Goal: Task Accomplishment & Management: Use online tool/utility

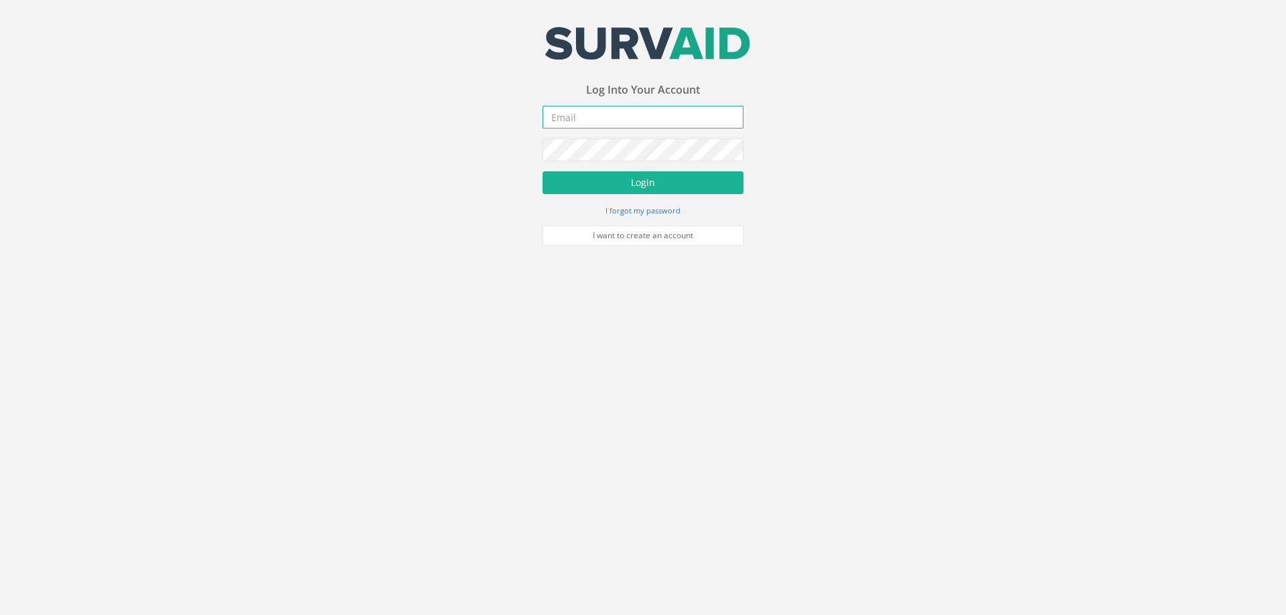
click at [569, 118] on input "email" at bounding box center [642, 117] width 201 height 23
type input "[EMAIL_ADDRESS][DOMAIN_NAME]"
click at [542, 171] on button "Login" at bounding box center [642, 182] width 201 height 23
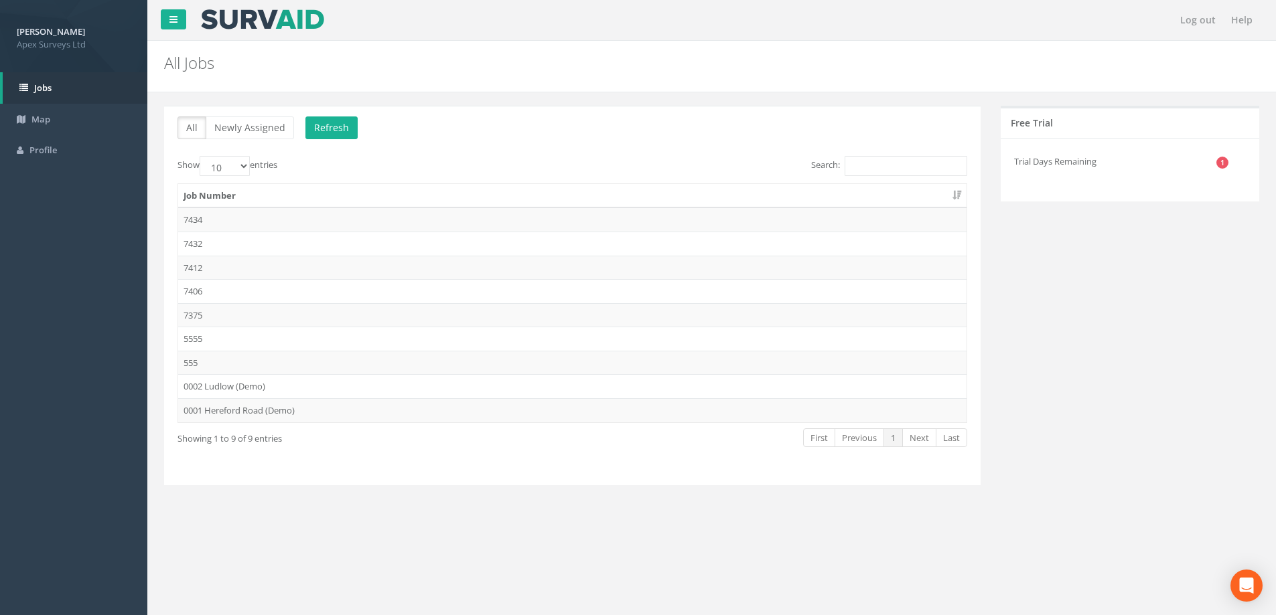
drag, startPoint x: 200, startPoint y: 268, endPoint x: 192, endPoint y: 268, distance: 8.0
click at [200, 268] on td "7412" at bounding box center [572, 268] width 788 height 24
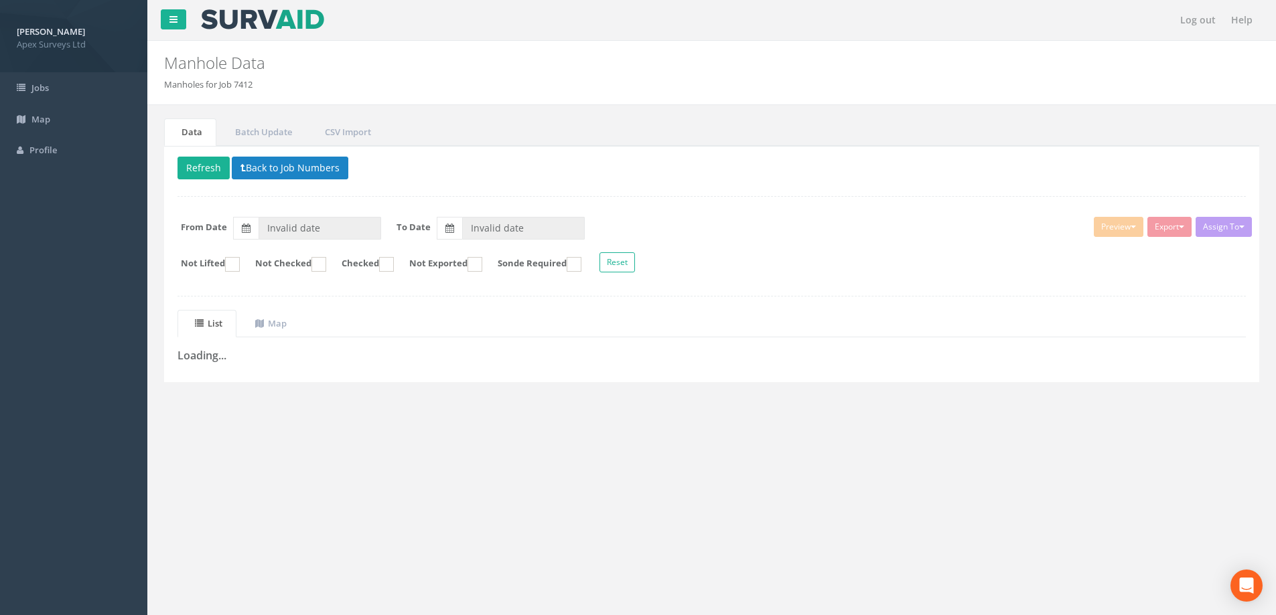
type input "[DATE]"
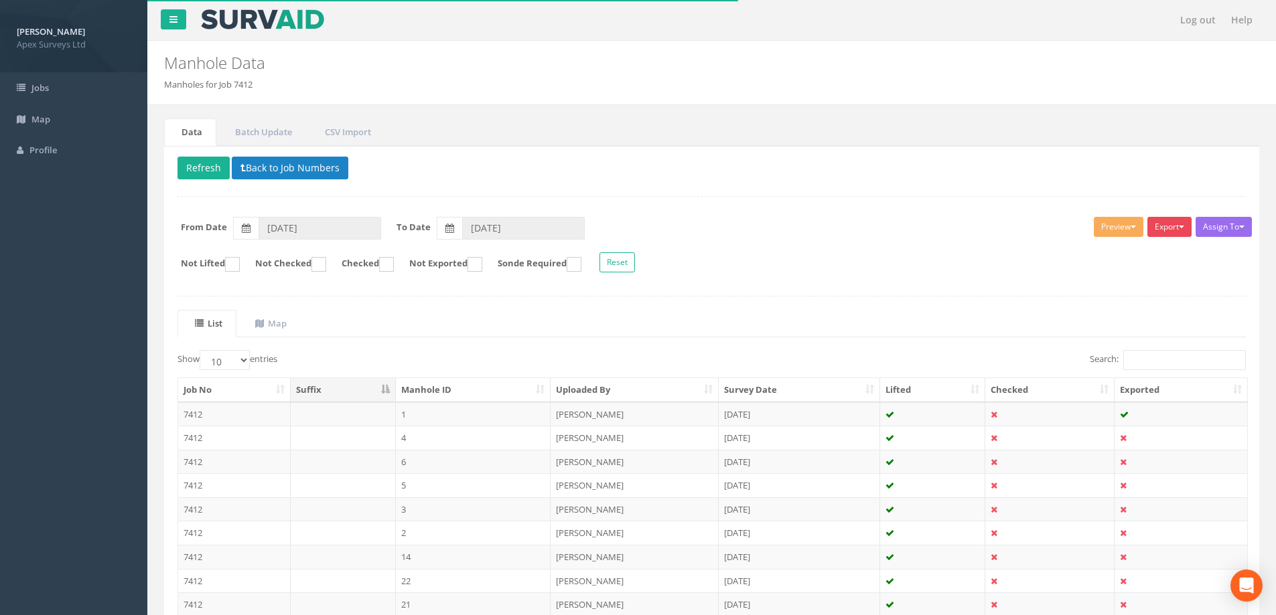
click at [1177, 223] on button "Export" at bounding box center [1169, 227] width 44 height 20
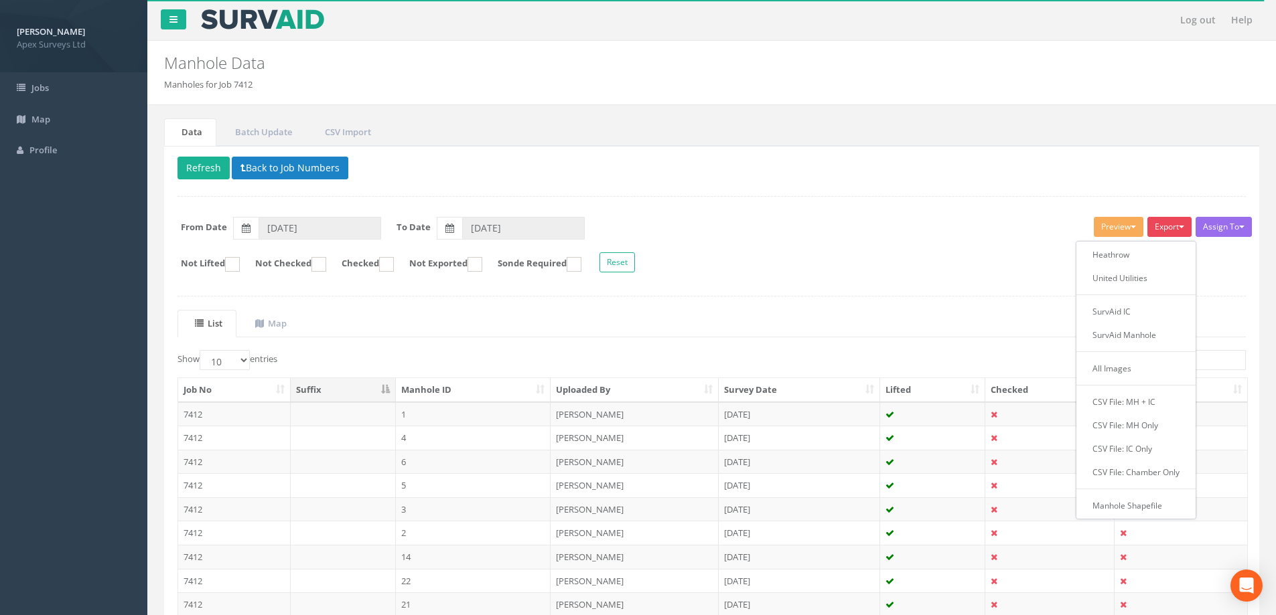
click at [938, 175] on p "Delete Refresh Back to Job Numbers" at bounding box center [711, 170] width 1068 height 26
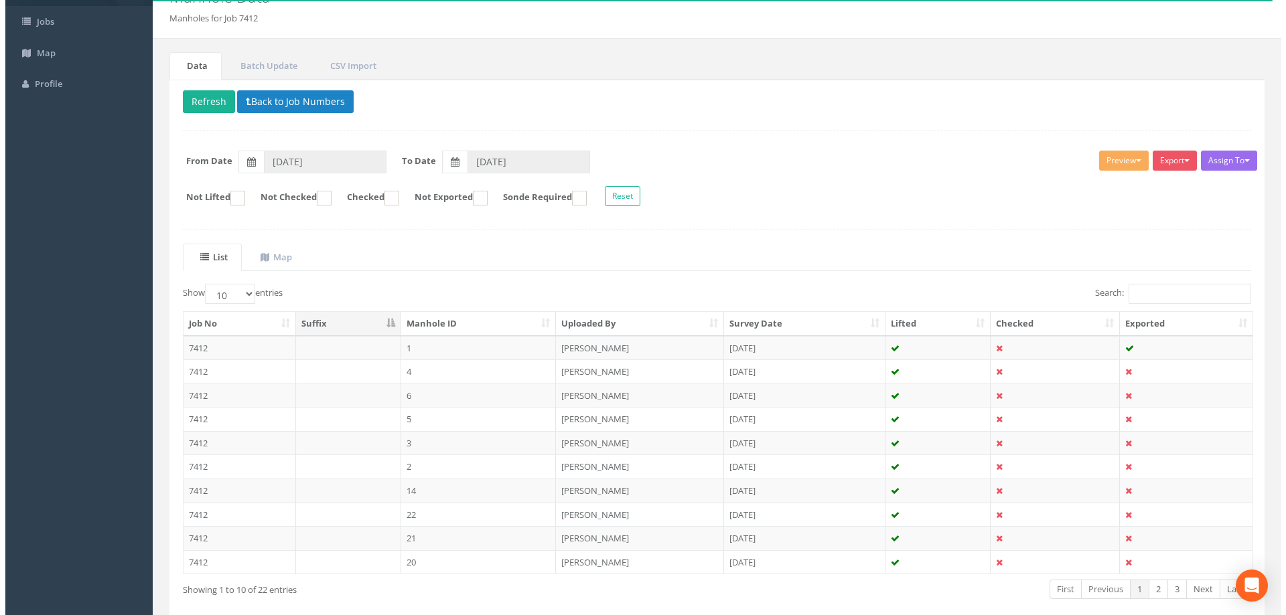
scroll to position [131, 0]
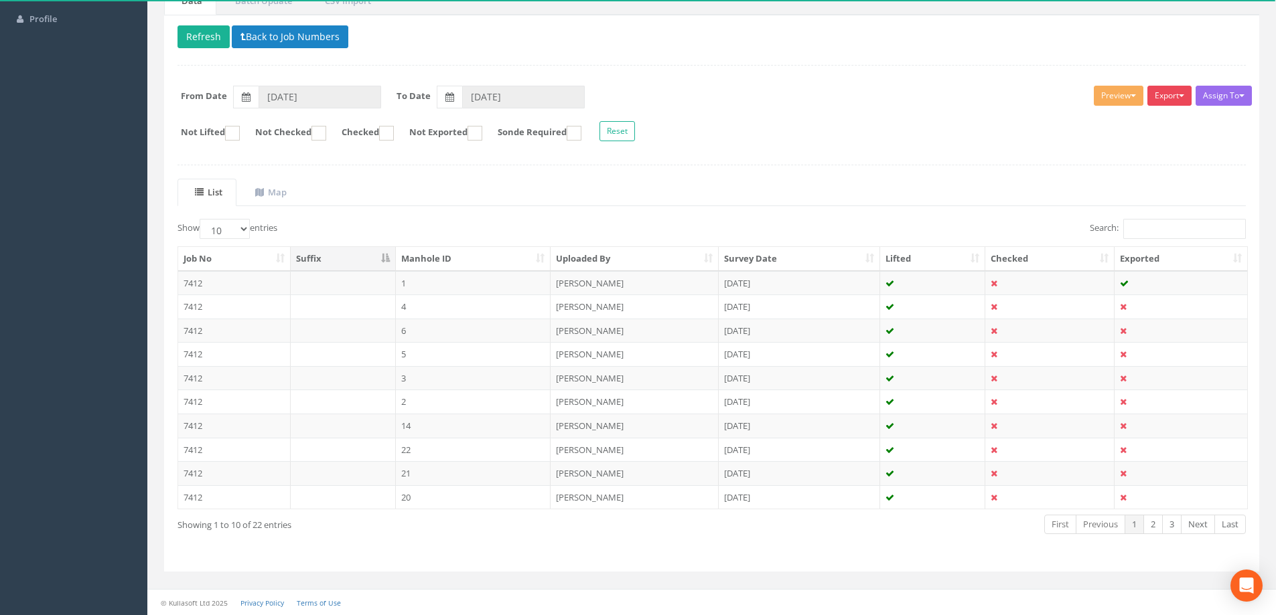
click at [1181, 92] on button "Export" at bounding box center [1169, 96] width 44 height 20
click at [789, 126] on form "Not Lifted Not Checked Checked Not Exported Sonde Required Reset" at bounding box center [711, 132] width 1088 height 23
click at [1176, 93] on button "Export" at bounding box center [1169, 96] width 44 height 20
click at [1128, 182] on link "SurvAid IC" at bounding box center [1136, 180] width 114 height 21
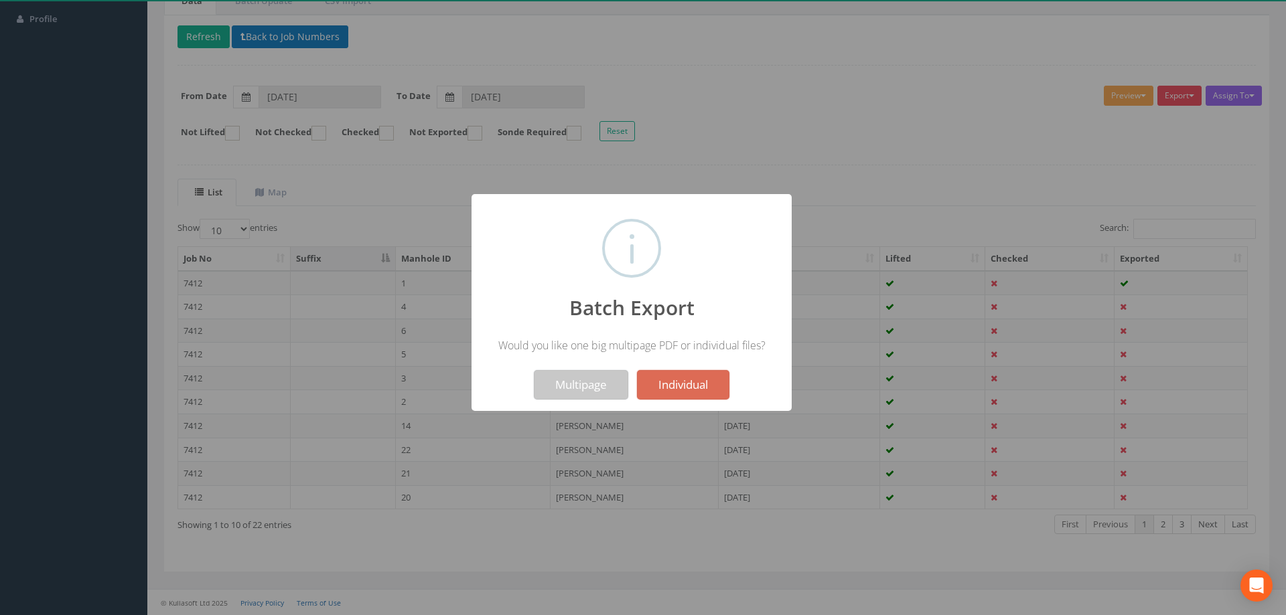
click at [593, 381] on button "Multipage" at bounding box center [581, 384] width 94 height 29
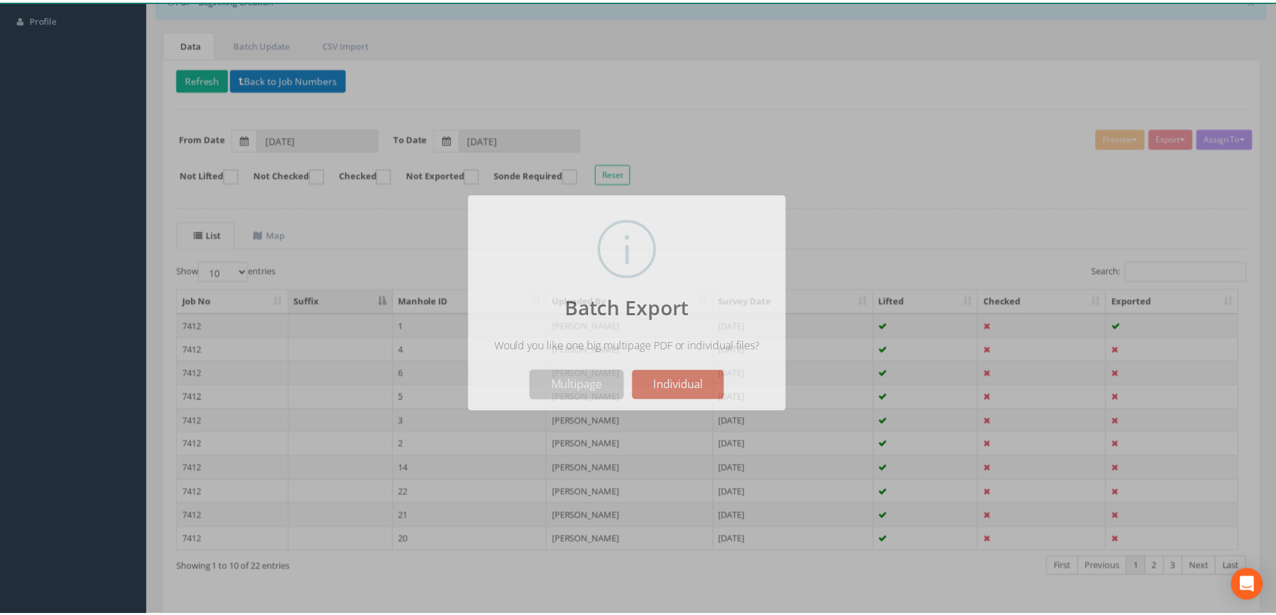
scroll to position [174, 0]
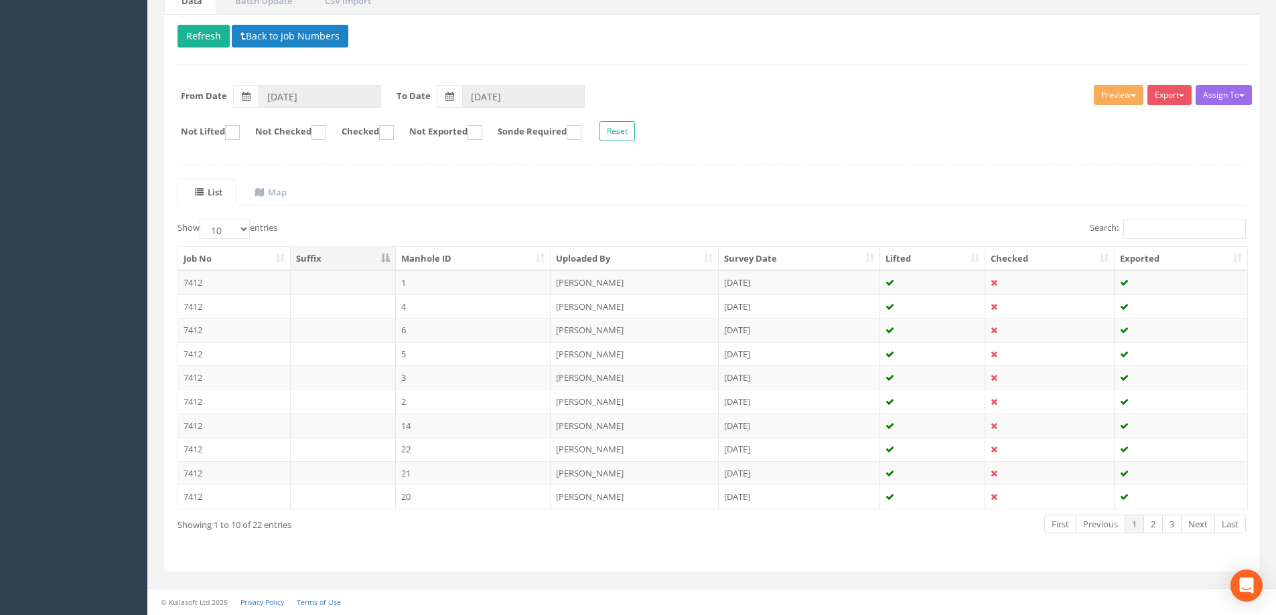
click at [809, 104] on form "From Date [DATE] To Date [DATE]" at bounding box center [711, 96] width 1088 height 23
